Goal: Check status: Check status

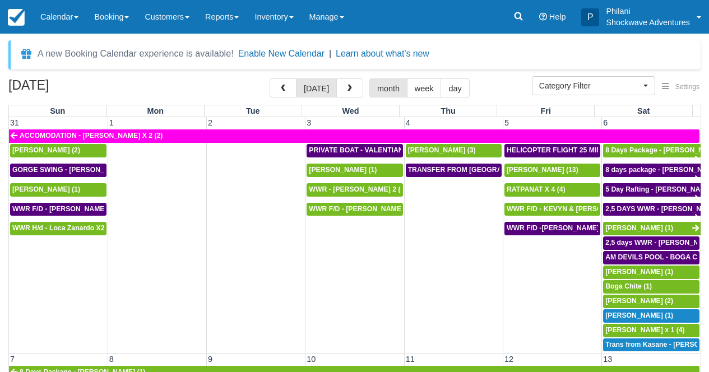
select select
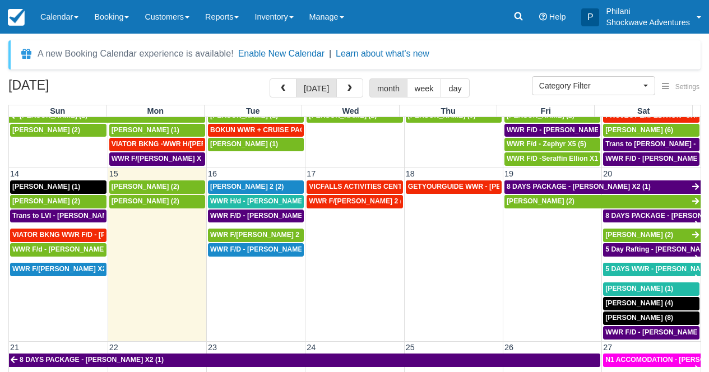
scroll to position [313, 0]
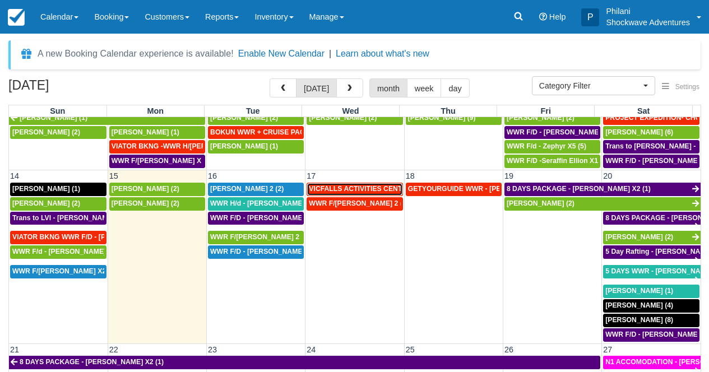
click at [374, 189] on span "VICFALLS ACTIVITIES CENTER - HELICOPTER -[PERSON_NAME] X 4 (4)" at bounding box center [427, 189] width 237 height 8
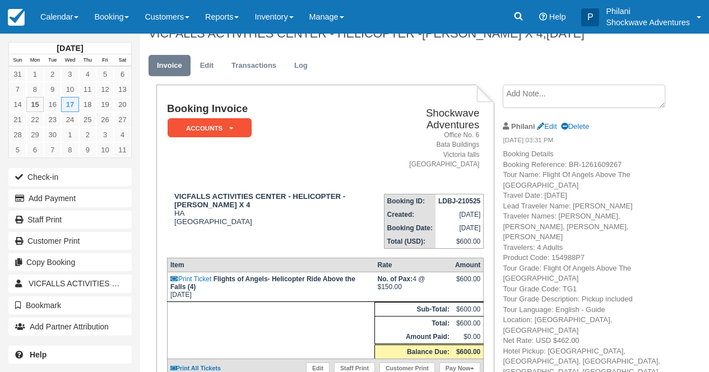
scroll to position [9, 0]
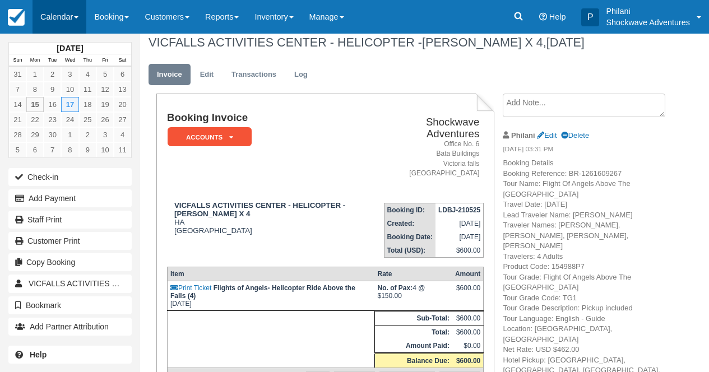
click at [61, 10] on link "Calendar" at bounding box center [60, 17] width 54 height 34
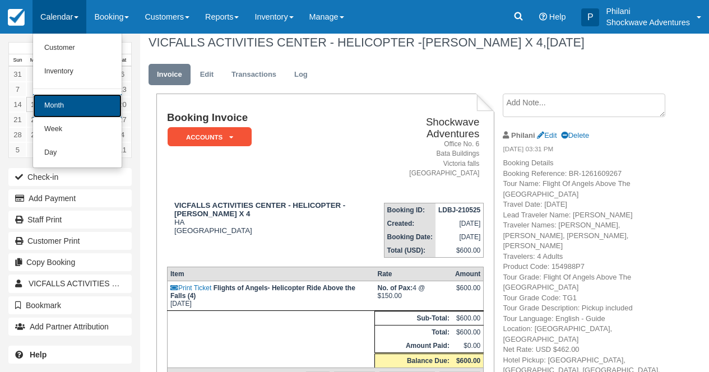
click at [67, 106] on link "Month" at bounding box center [77, 106] width 89 height 24
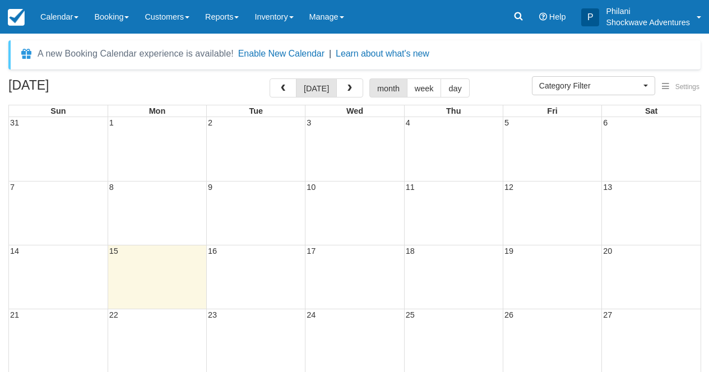
select select
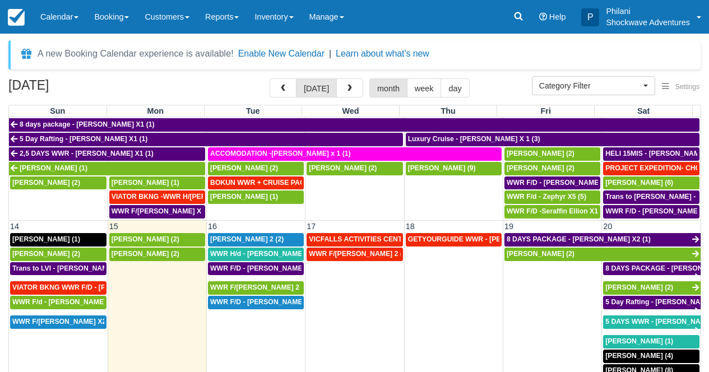
scroll to position [272, 0]
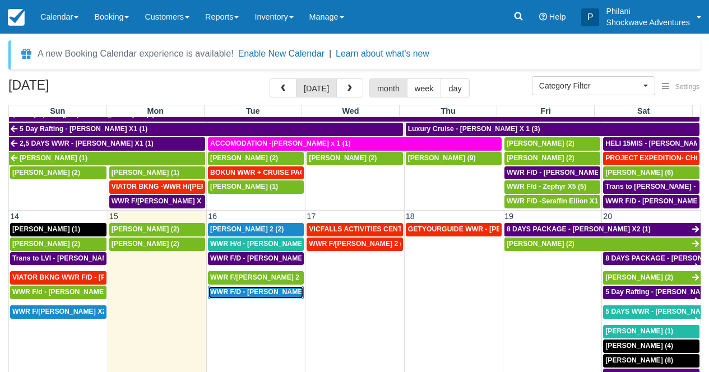
click at [260, 294] on span "WWR F/D - [PERSON_NAME] 4 (4)" at bounding box center [265, 292] width 110 height 8
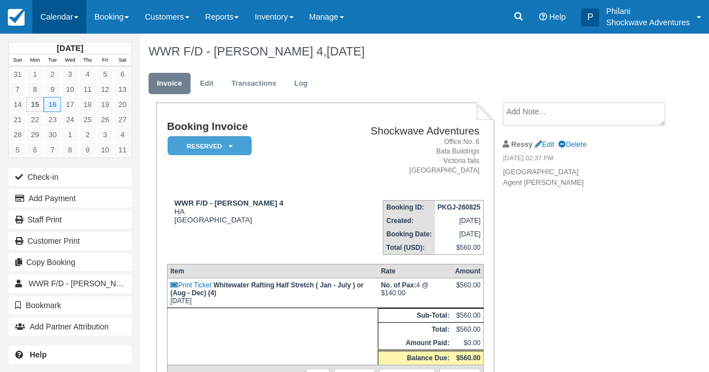
click at [63, 18] on link "Calendar" at bounding box center [60, 17] width 54 height 34
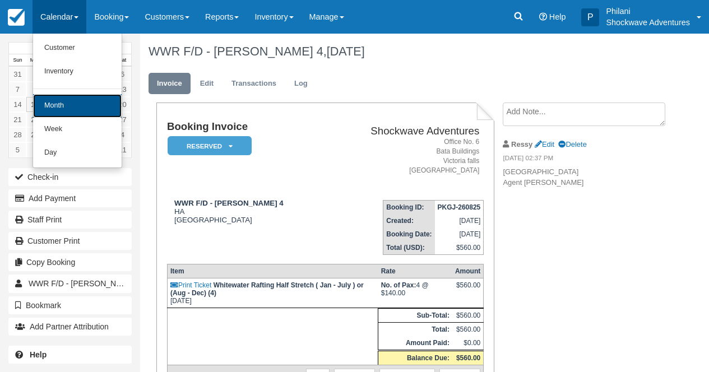
click at [61, 109] on link "Month" at bounding box center [77, 106] width 89 height 24
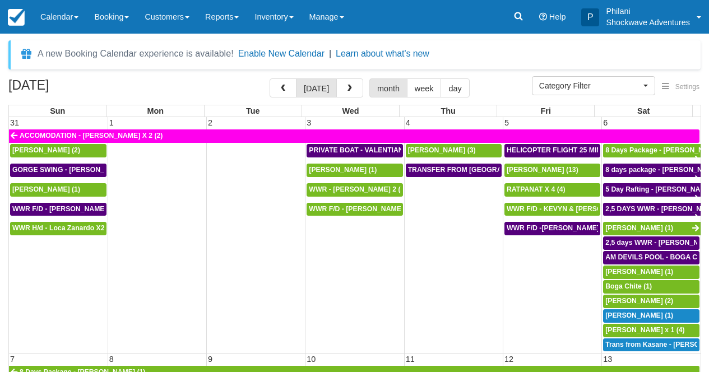
select select
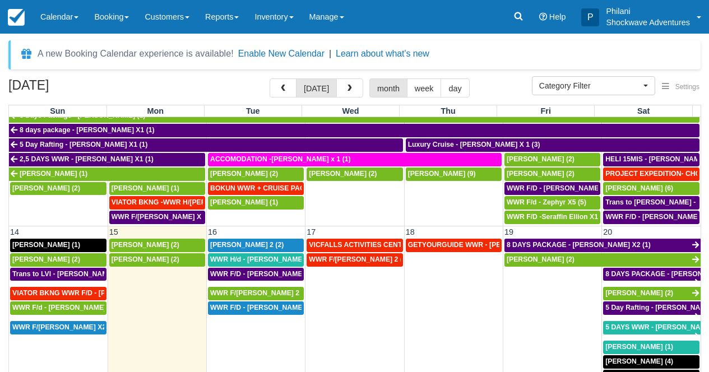
scroll to position [282, 0]
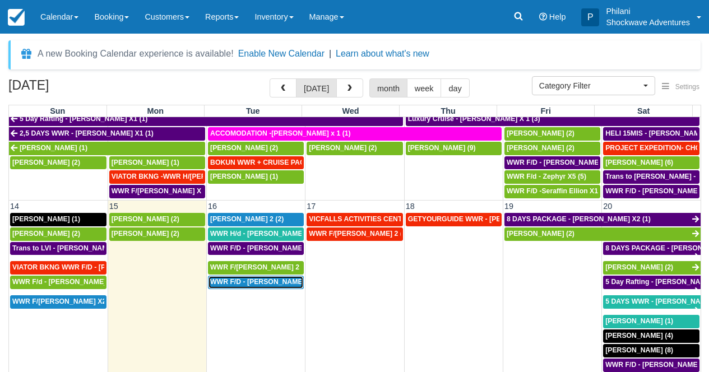
click at [258, 281] on span "WWR F/D - SURINA SVETLANA X 4 (4)" at bounding box center [265, 282] width 110 height 8
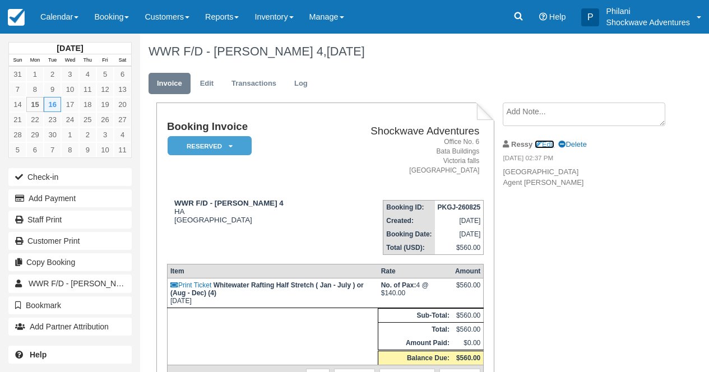
click at [551, 144] on link "Edit" at bounding box center [545, 144] width 20 height 8
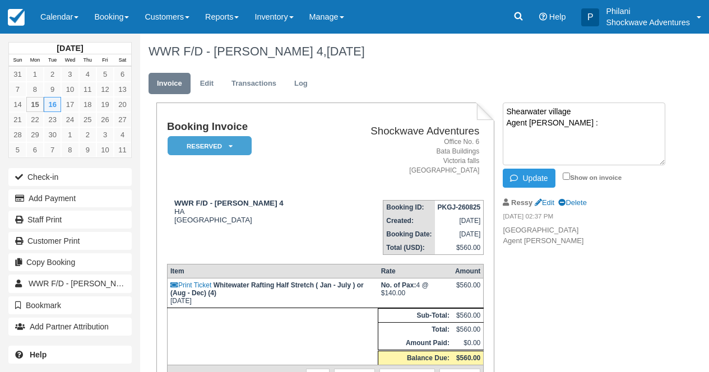
click at [576, 112] on textarea "Shearwater village Agent [PERSON_NAME] :" at bounding box center [584, 134] width 163 height 63
type textarea "[GEOGRAPHIC_DATA] 0805hrs Agent [PERSON_NAME] :"
click at [567, 173] on input "Show on invoice" at bounding box center [566, 176] width 7 height 7
checkbox input "true"
click at [545, 171] on button "Update" at bounding box center [529, 178] width 52 height 19
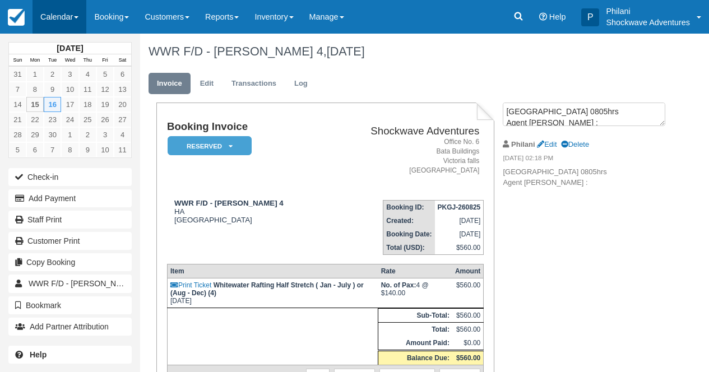
click at [64, 10] on link "Calendar" at bounding box center [60, 17] width 54 height 34
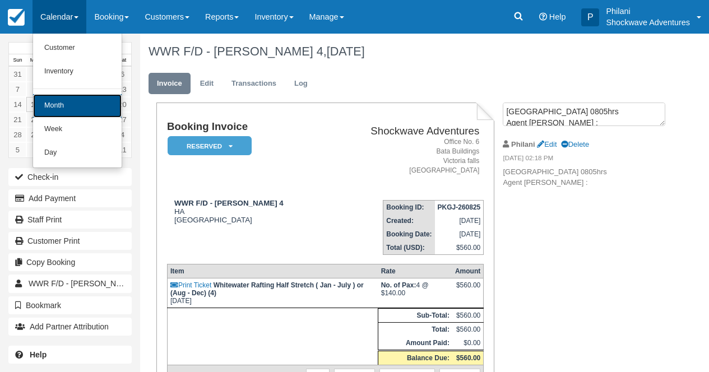
click at [62, 95] on link "Month" at bounding box center [77, 106] width 89 height 24
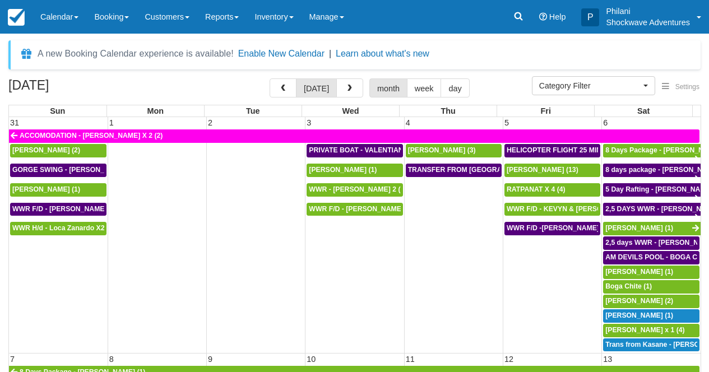
select select
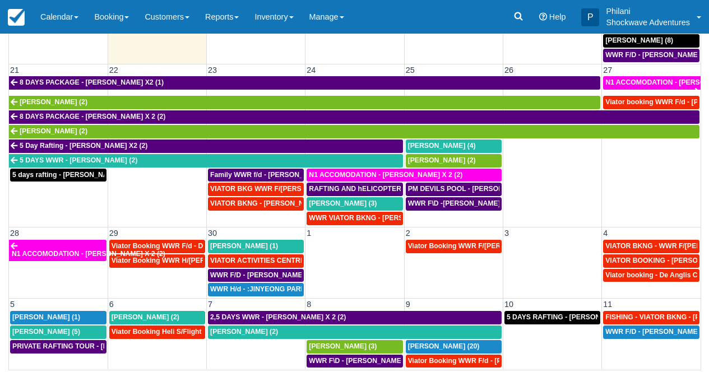
scroll to position [133, 0]
